Goal: Transaction & Acquisition: Purchase product/service

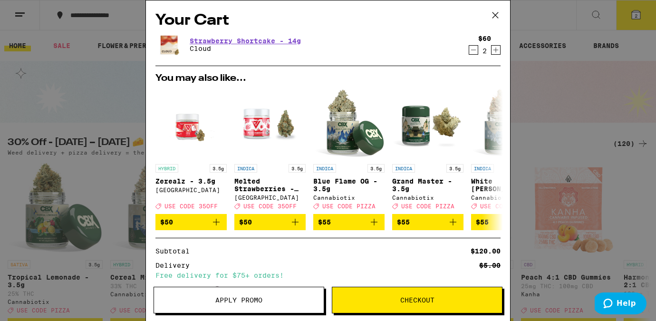
click at [267, 299] on span "Apply Promo" at bounding box center [239, 300] width 170 height 7
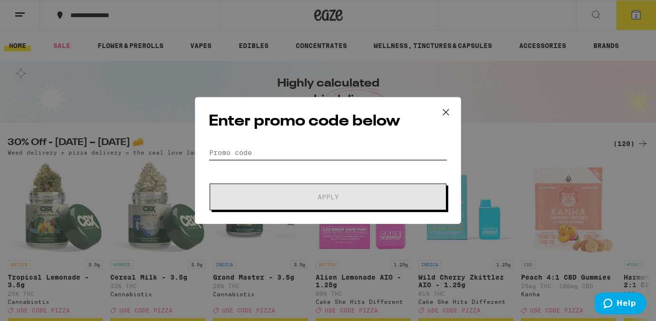
click at [301, 151] on input "Promo Code" at bounding box center [328, 152] width 239 height 14
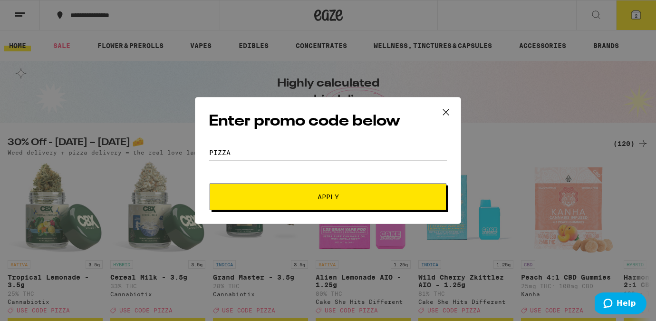
type input "pizza"
click at [322, 191] on button "Apply" at bounding box center [328, 196] width 237 height 27
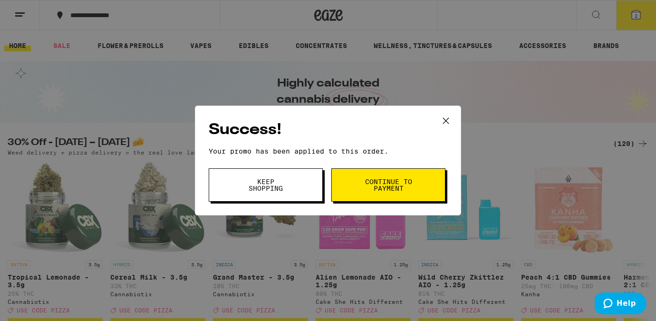
click at [371, 180] on span "Continue to payment" at bounding box center [388, 184] width 48 height 13
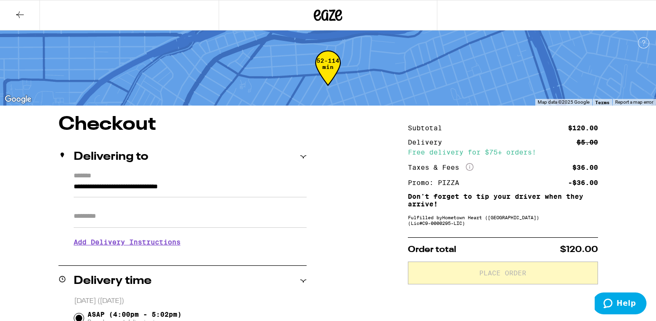
click at [22, 13] on icon at bounding box center [19, 14] width 11 height 11
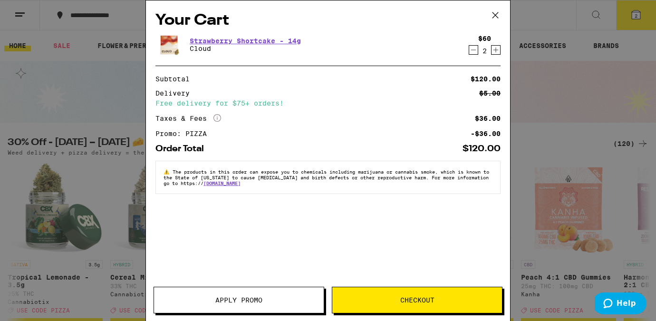
click at [468, 51] on div "$60 2" at bounding box center [483, 45] width 36 height 20
click at [473, 52] on icon "Decrement" at bounding box center [473, 49] width 9 height 11
click at [494, 17] on icon at bounding box center [495, 15] width 14 height 14
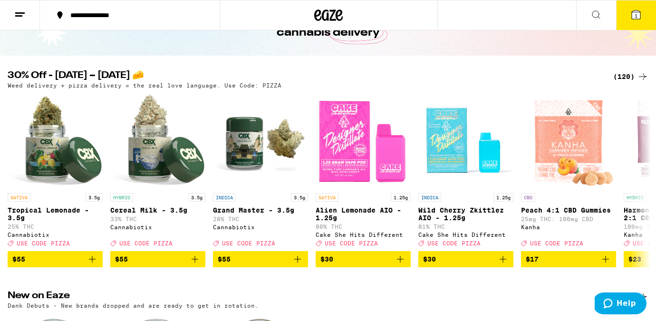
scroll to position [66, 0]
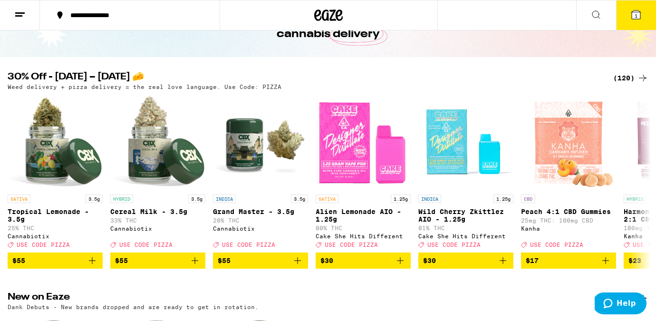
click at [622, 73] on div "(120)" at bounding box center [630, 77] width 35 height 11
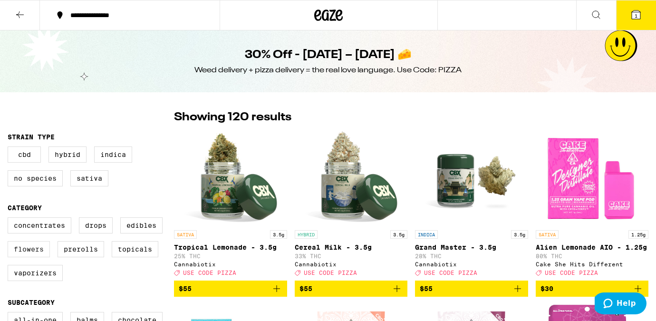
click at [41, 257] on label "Flowers" at bounding box center [29, 249] width 42 height 16
click at [10, 219] on input "Flowers" at bounding box center [10, 219] width 0 height 0
checkbox input "true"
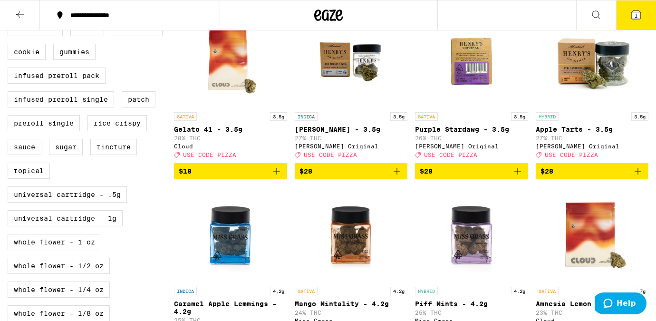
scroll to position [197, 0]
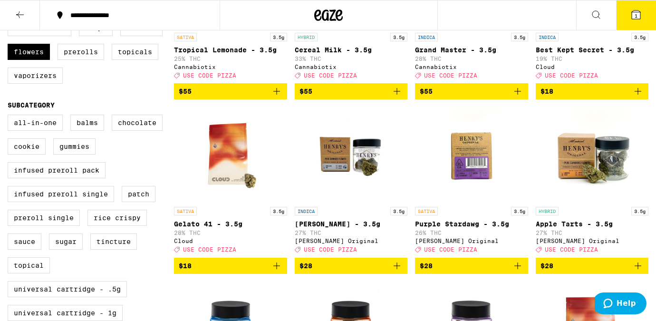
click at [275, 271] on icon "Add to bag" at bounding box center [276, 265] width 11 height 11
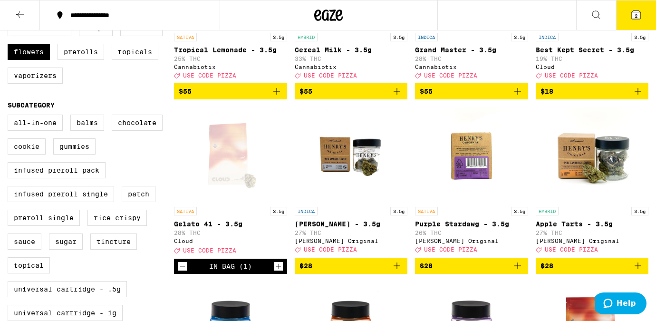
click at [634, 17] on icon at bounding box center [636, 14] width 9 height 9
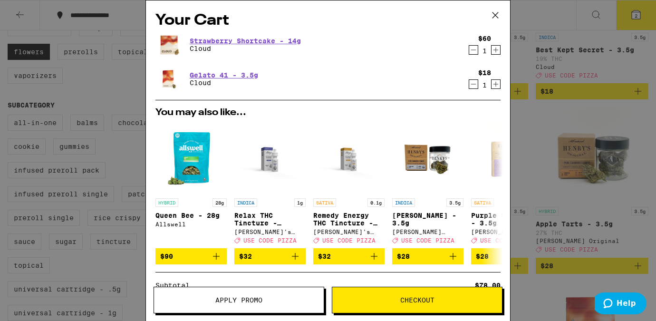
click at [492, 8] on icon at bounding box center [495, 15] width 14 height 14
